Goal: Transaction & Acquisition: Subscribe to service/newsletter

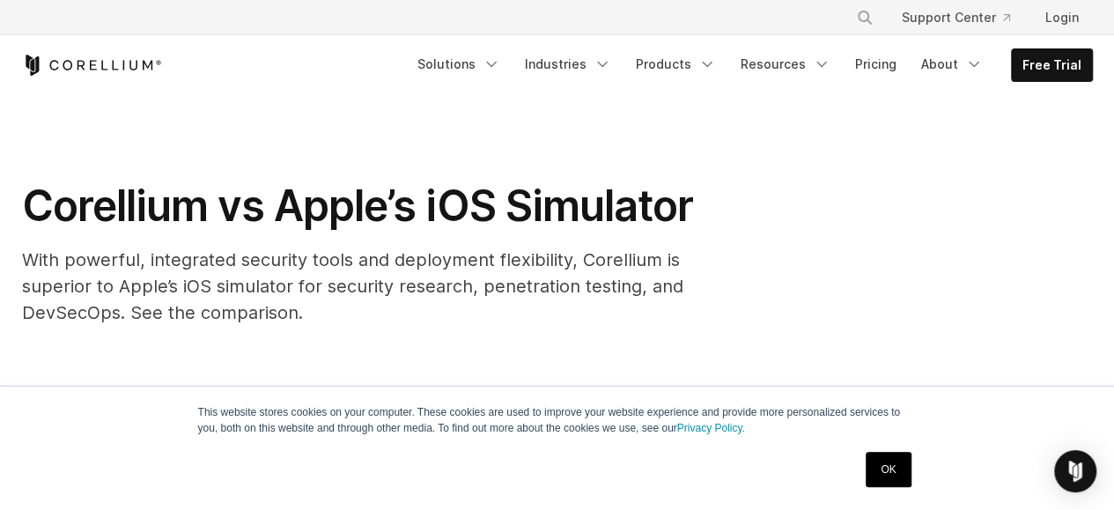
click at [49, 328] on div "Corellium vs Apple’s iOS Simulator With powerful, integrated security tools and…" at bounding box center [373, 260] width 739 height 160
click at [16, 429] on div "This website stores cookies on your computer. These cookies are used to improve…" at bounding box center [557, 448] width 1114 height 124
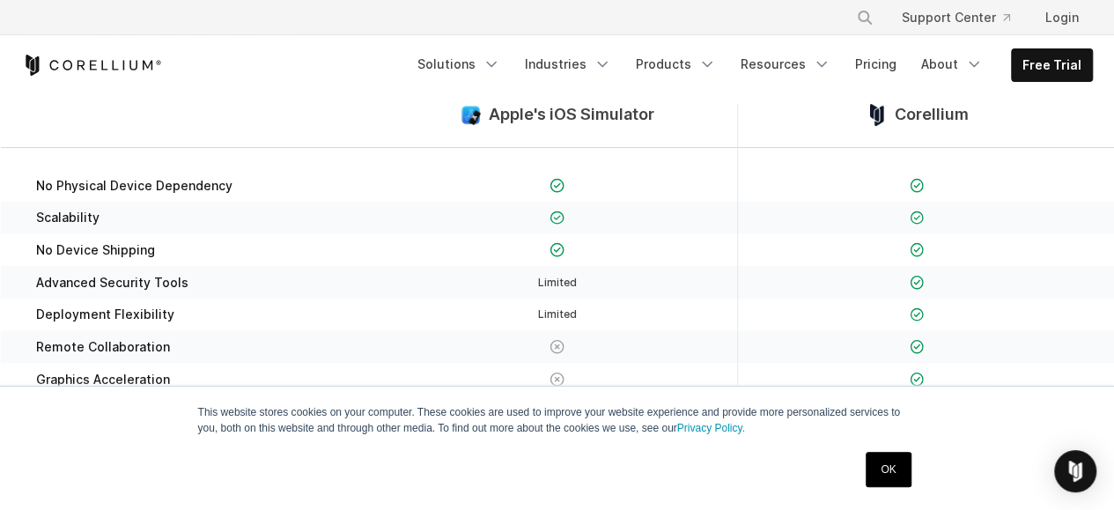
scroll to position [289, 0]
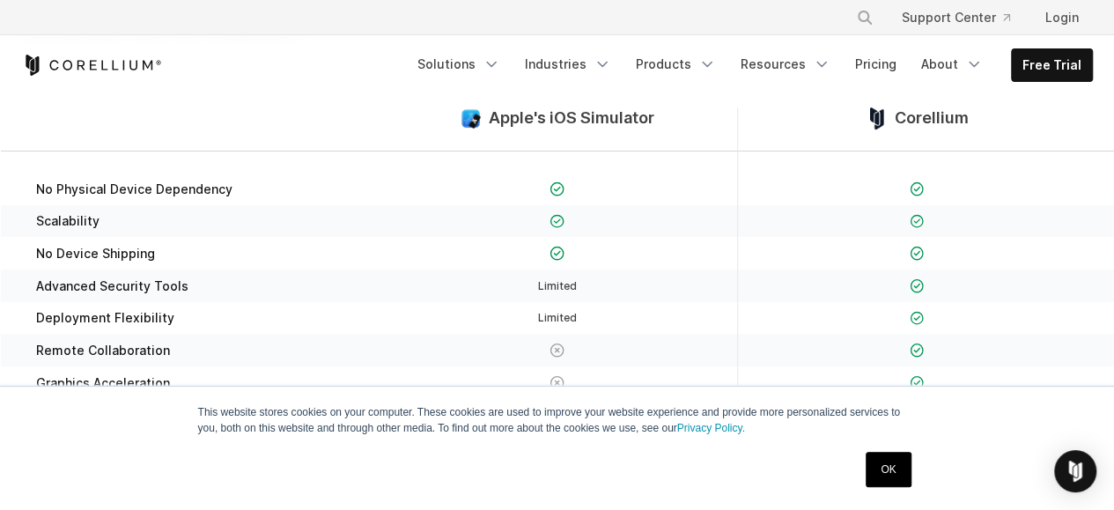
click at [891, 142] on div "Corellium" at bounding box center [916, 128] width 359 height 43
click at [901, 122] on span "Corellium" at bounding box center [931, 118] width 74 height 20
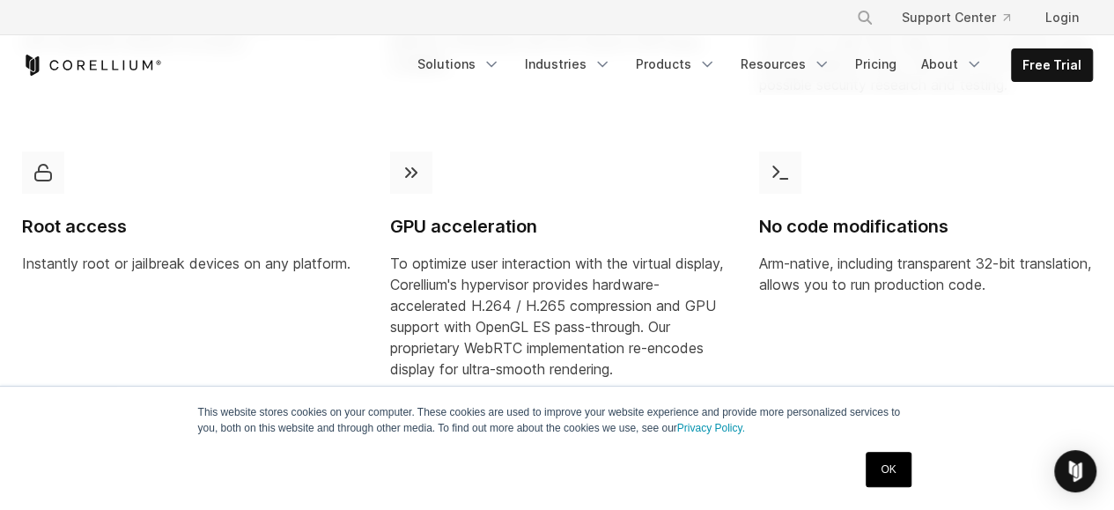
scroll to position [1231, 0]
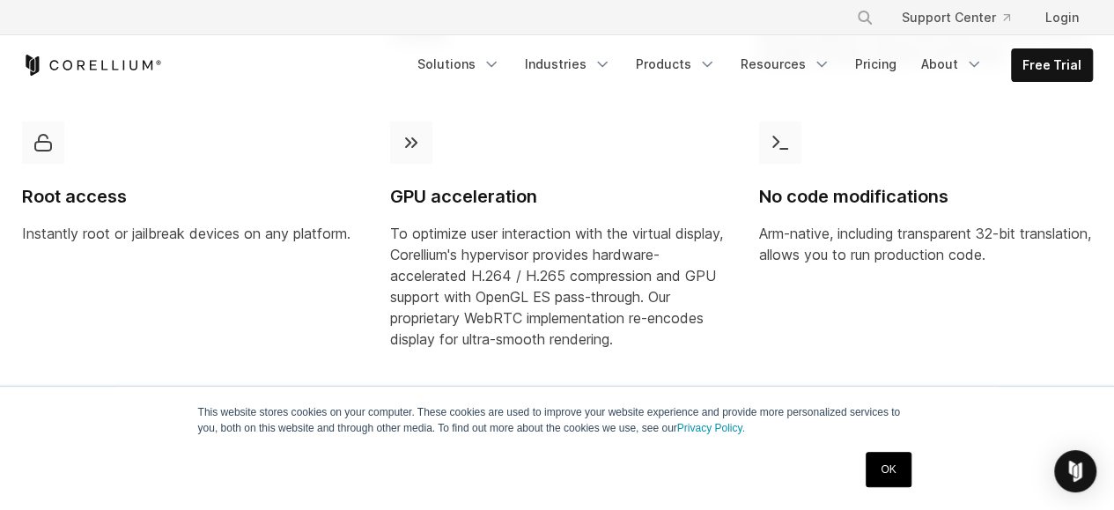
click at [1047, 65] on link "Free Trial" at bounding box center [1051, 65] width 80 height 32
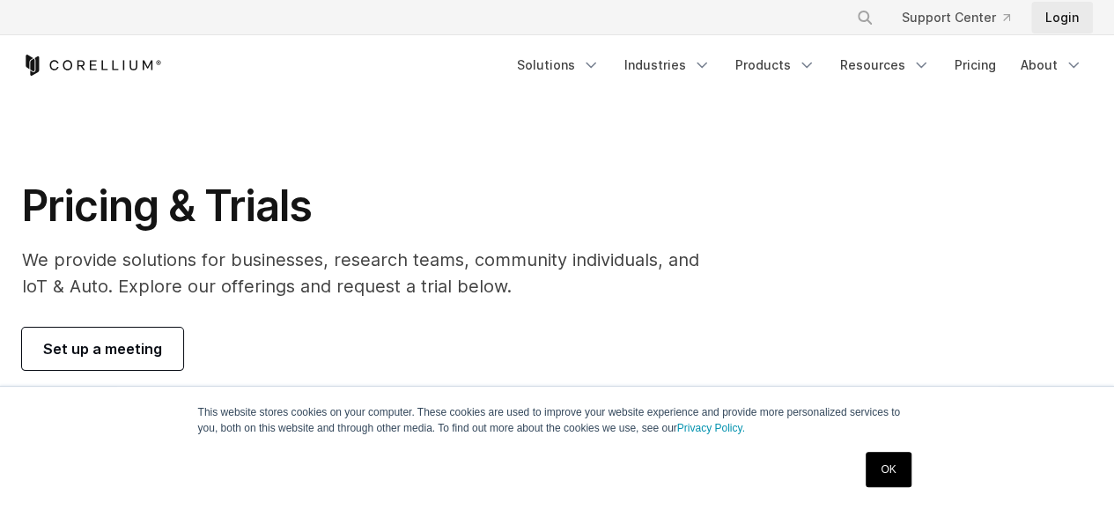
click at [1055, 19] on link "Login" at bounding box center [1062, 18] width 62 height 32
